Goal: Find specific page/section: Find specific page/section

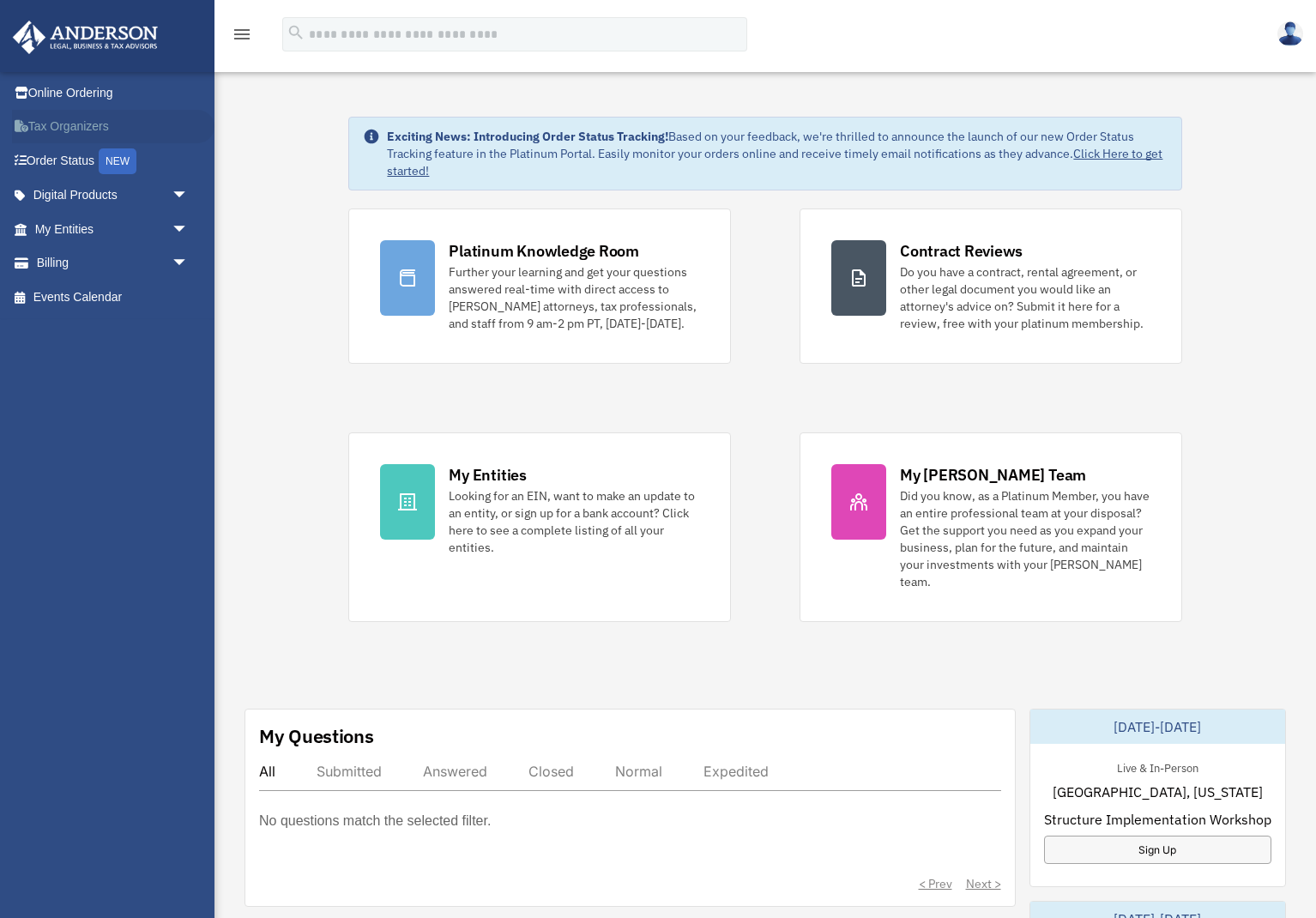
click at [39, 117] on link "Tax Organizers" at bounding box center [113, 127] width 203 height 34
drag, startPoint x: 196, startPoint y: 234, endPoint x: 187, endPoint y: 232, distance: 9.2
click at [190, 232] on span "arrow_drop_down" at bounding box center [189, 229] width 34 height 35
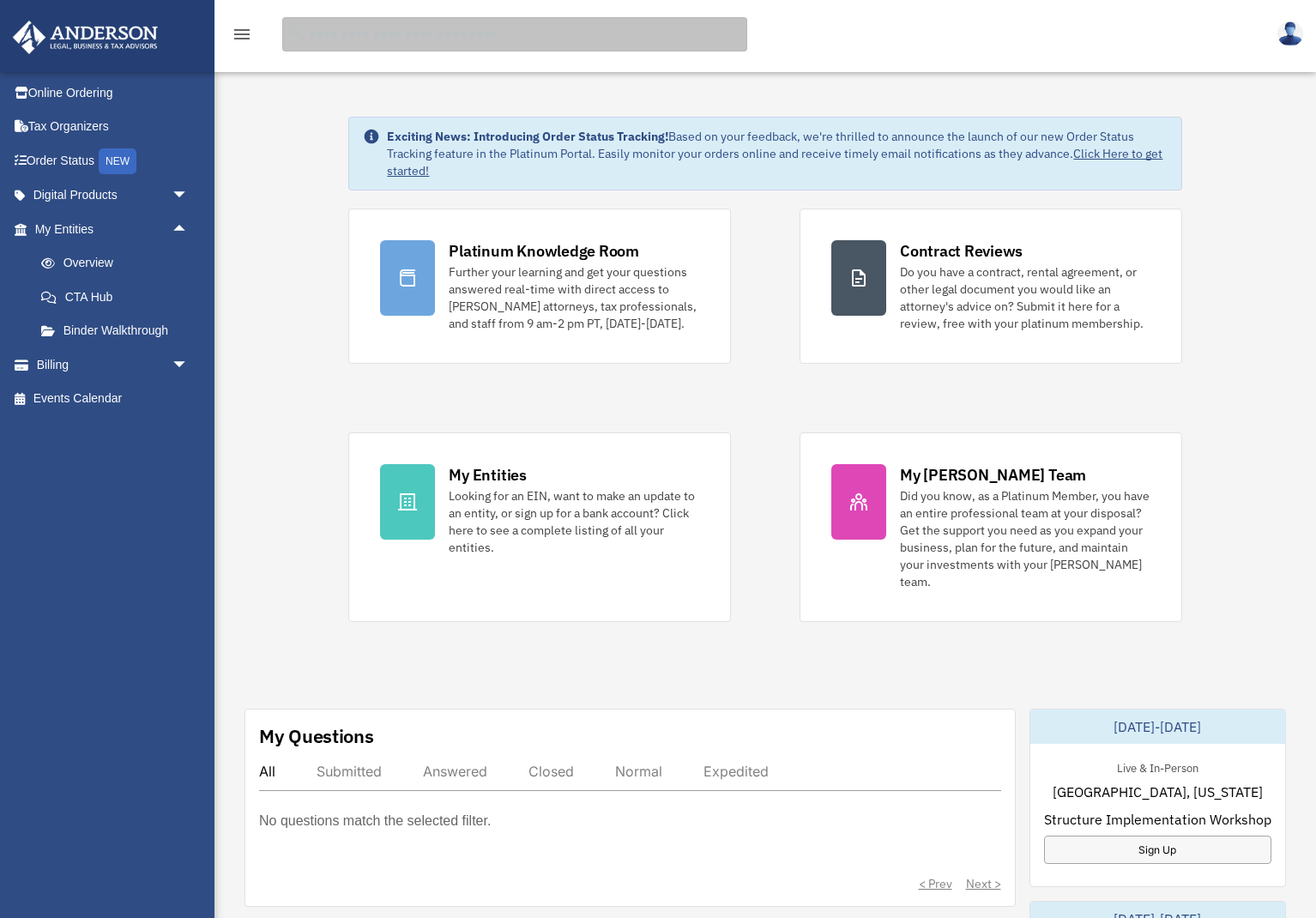
click at [390, 42] on input "search" at bounding box center [515, 34] width 465 height 34
type input "***"
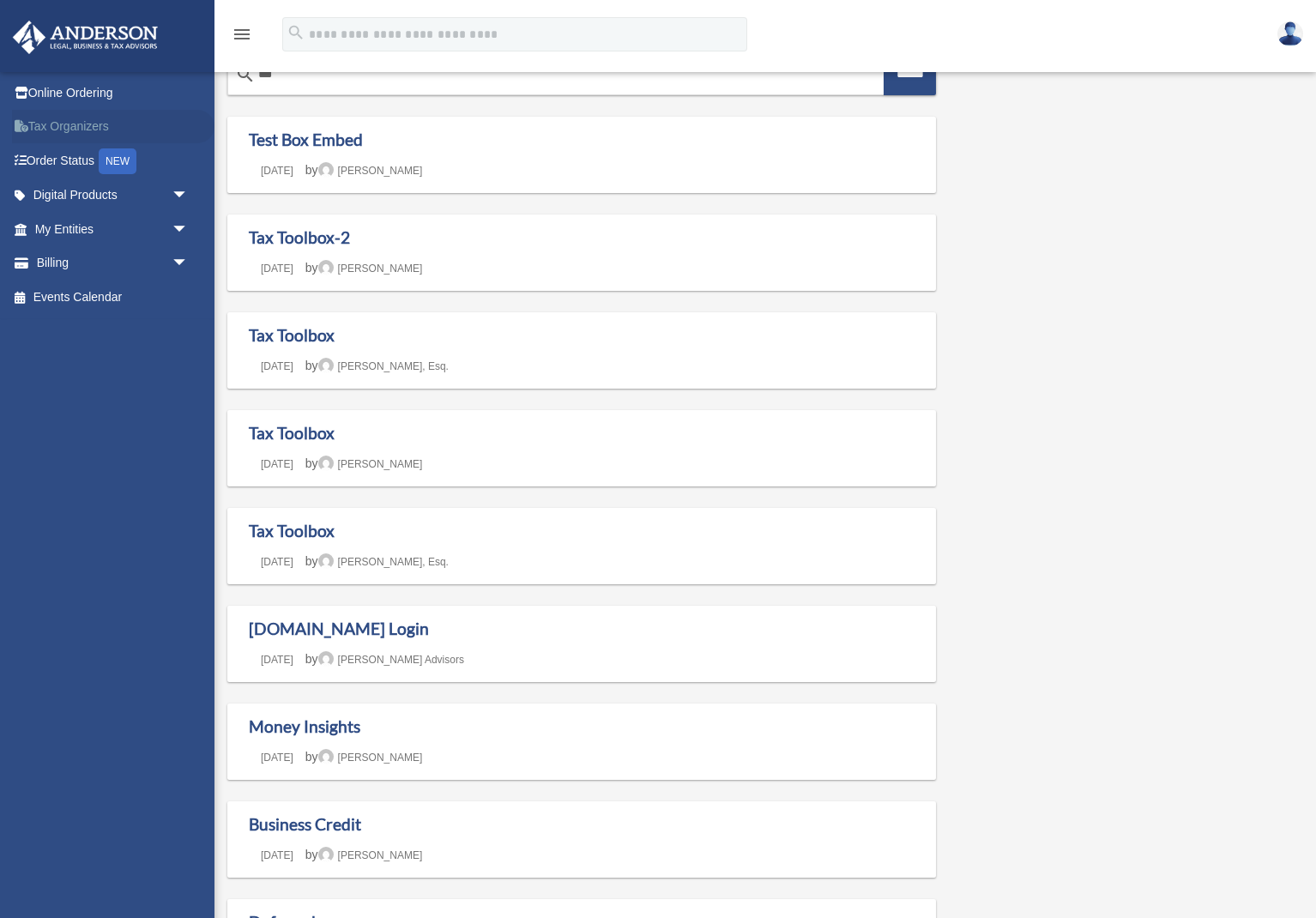
click at [68, 134] on link "Tax Organizers" at bounding box center [113, 127] width 203 height 34
